Goal: Transaction & Acquisition: Purchase product/service

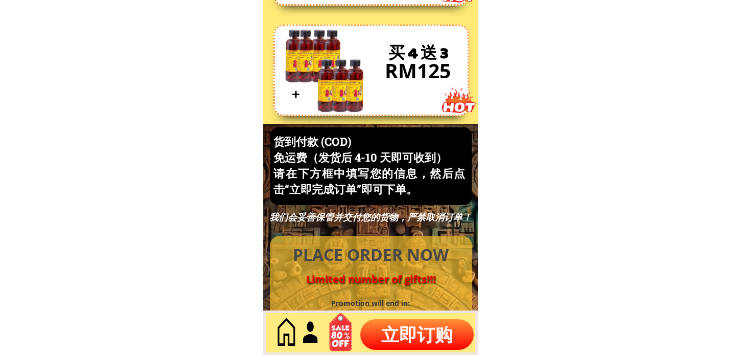
scroll to position [4370, 0]
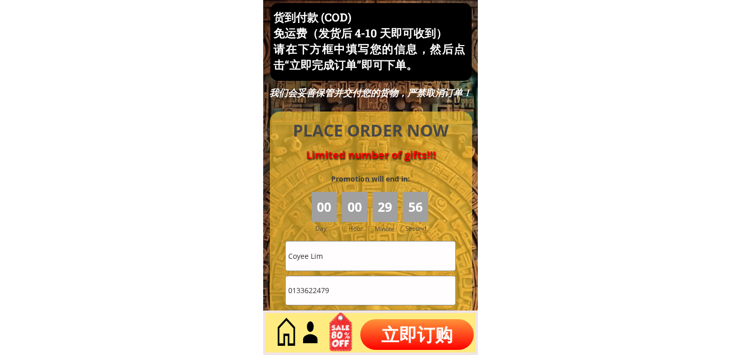
click at [369, 297] on input "0133622479" at bounding box center [371, 290] width 170 height 29
paste input "127079427"
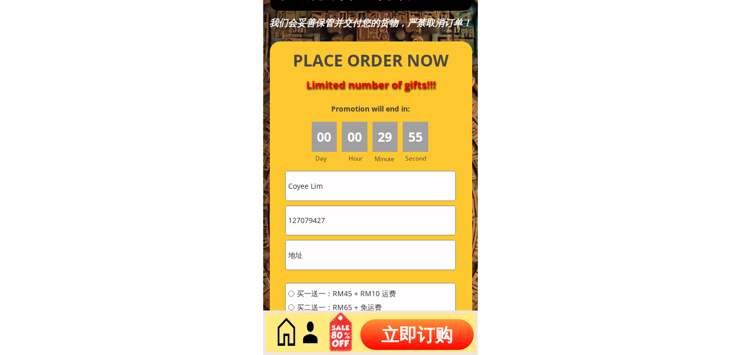
scroll to position [4483, 0]
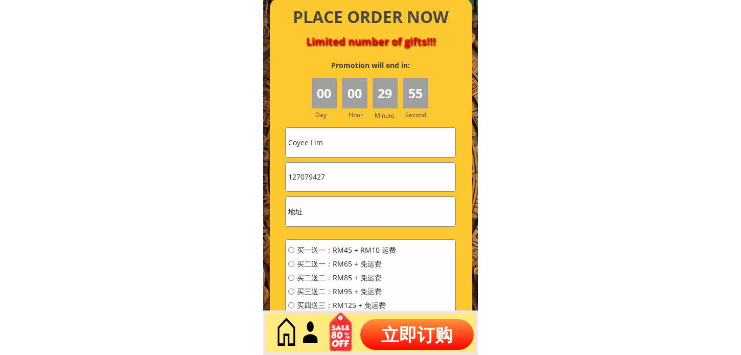
type input "127079427"
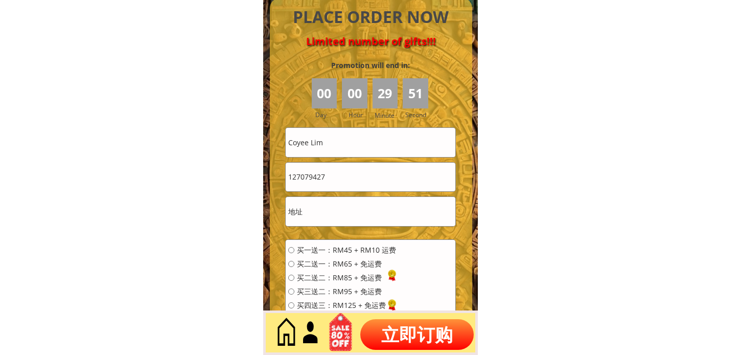
click at [361, 144] on input "Coyee Lim" at bounding box center [371, 142] width 170 height 29
paste input "AI Ling Tay"
click at [386, 138] on input "Coyee AI Ling Tay" at bounding box center [371, 142] width 170 height 29
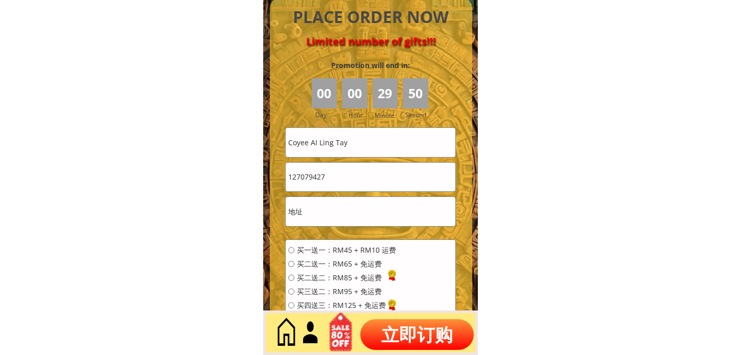
click at [386, 138] on input "Coyee AI Ling Tay" at bounding box center [371, 142] width 170 height 29
paste input "text"
type input "AI Ling Tay"
click at [349, 217] on input "text" at bounding box center [371, 211] width 170 height 29
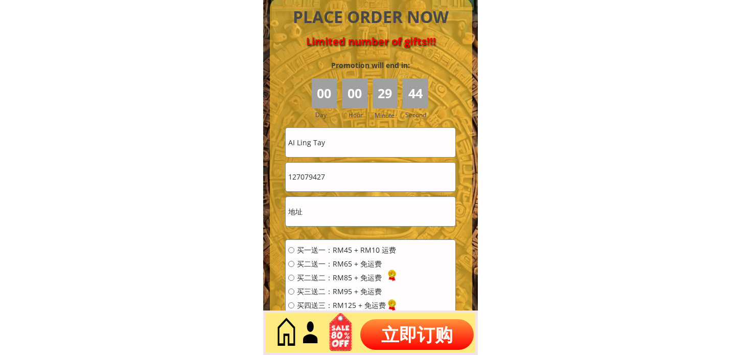
paste input "Kuala Lumpur"
type input "Kuala Lumpur"
click at [345, 251] on span "买一送一：RM45 + RM10 运费" at bounding box center [346, 249] width 99 height 7
radio input "true"
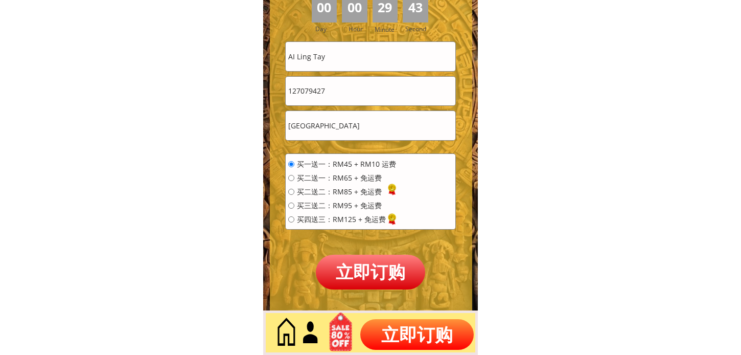
scroll to position [4597, 0]
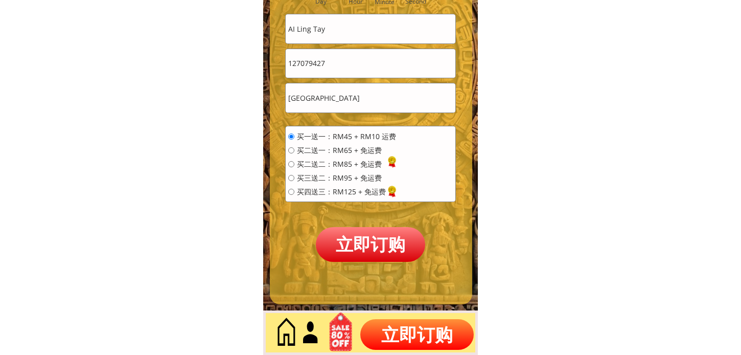
click at [355, 235] on p "立即订购" at bounding box center [370, 244] width 109 height 34
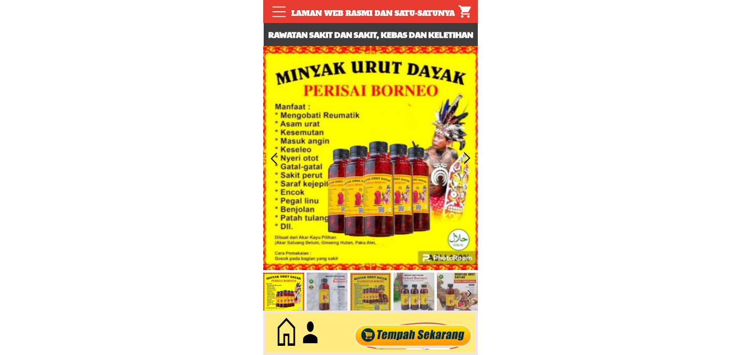
click at [433, 333] on div at bounding box center [414, 333] width 124 height 34
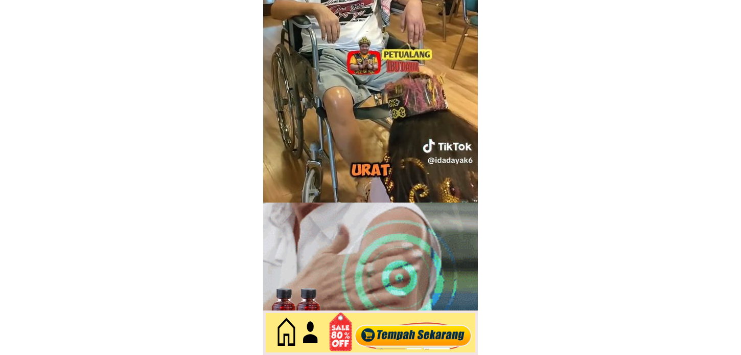
scroll to position [4433, 0]
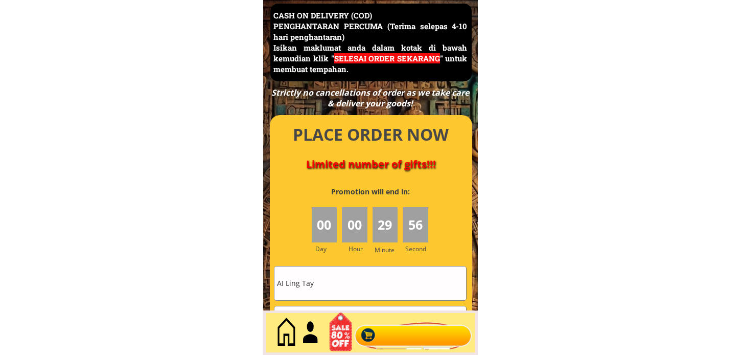
click at [346, 264] on div at bounding box center [371, 316] width 202 height 403
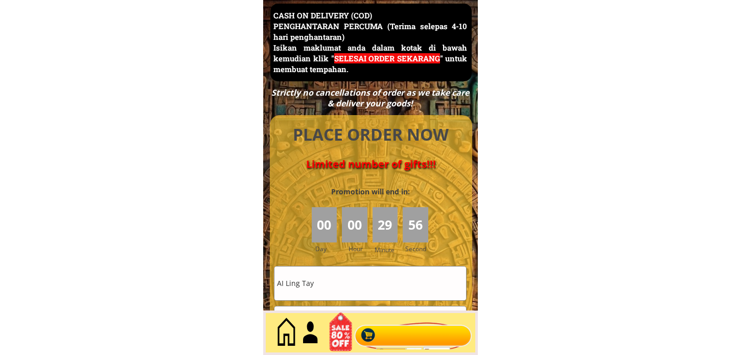
click at [340, 279] on input "AI Ling Tay" at bounding box center [370, 282] width 192 height 33
click at [339, 279] on input "AI Ling Tay" at bounding box center [370, 282] width 192 height 33
paste input "[PERSON_NAME]"
type input "[PERSON_NAME]"
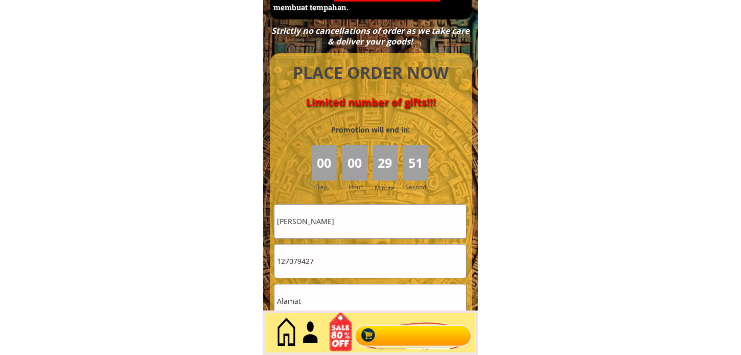
scroll to position [4546, 0]
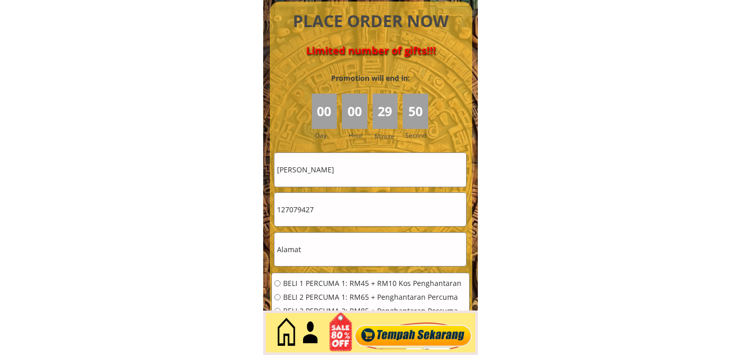
click at [332, 207] on input "127079427" at bounding box center [370, 209] width 192 height 33
paste input "60) 14 341 130"
click at [315, 210] on input "60) 14 341 1307" at bounding box center [370, 209] width 192 height 33
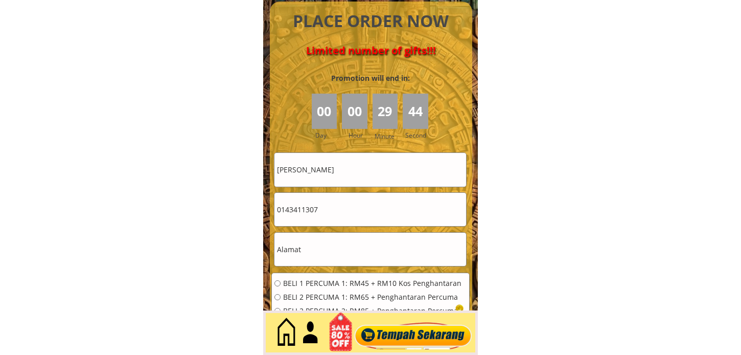
type input "0143411307"
click at [341, 237] on input "text" at bounding box center [370, 248] width 192 height 33
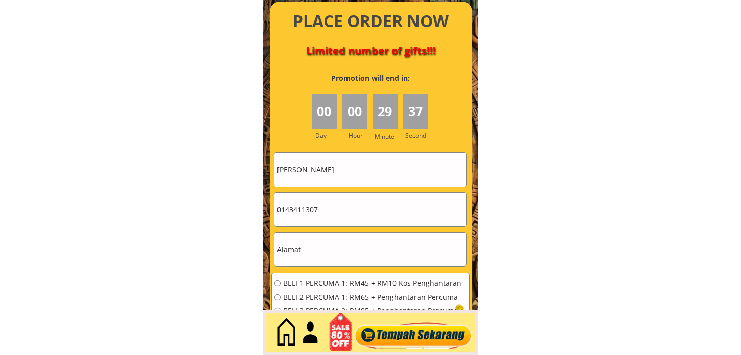
paste input "Bukit garam poin sabah [GEOGRAPHIC_DATA]"
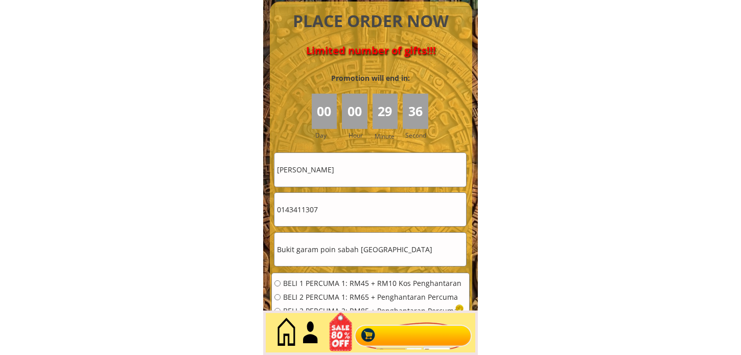
type input "Bukit garam poin sabah [GEOGRAPHIC_DATA]"
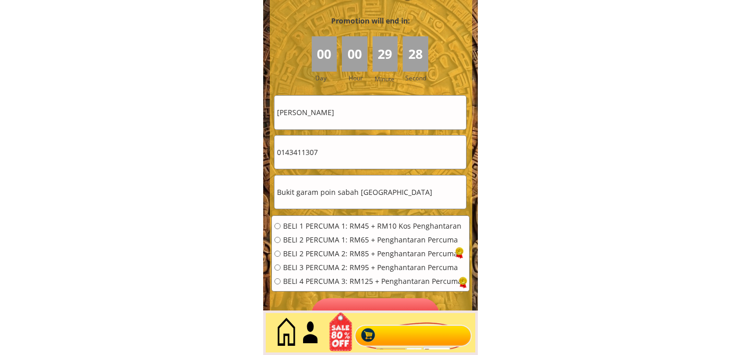
click at [318, 241] on span "BELI 2 PERCUMA 1: RM65 + Penghantaran Percuma" at bounding box center [372, 239] width 179 height 7
radio input "true"
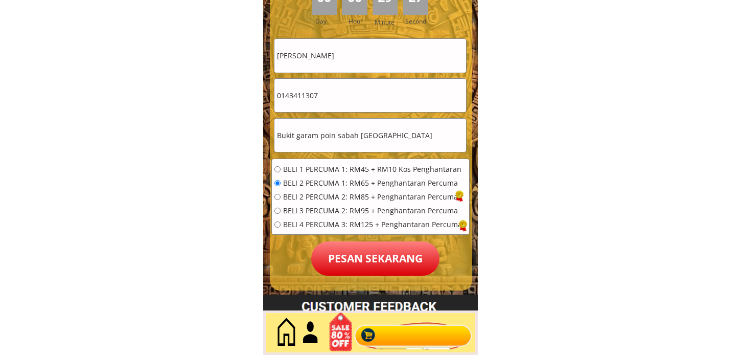
click at [353, 251] on p "Pesan sekarang" at bounding box center [375, 258] width 128 height 34
